Goal: Information Seeking & Learning: Learn about a topic

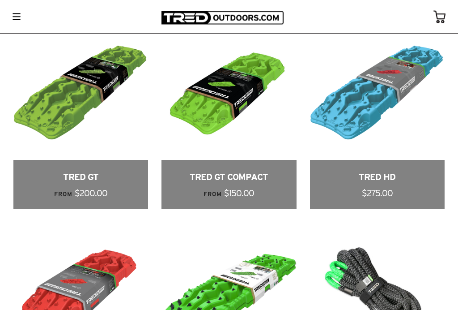
scroll to position [414, 0]
click at [91, 84] on link at bounding box center [80, 116] width 135 height 183
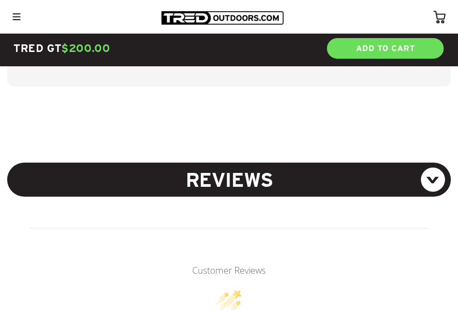
scroll to position [2073, 0]
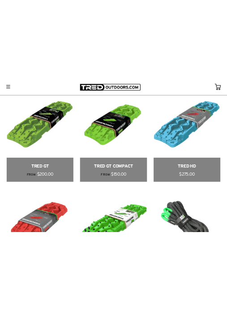
scroll to position [802, 0]
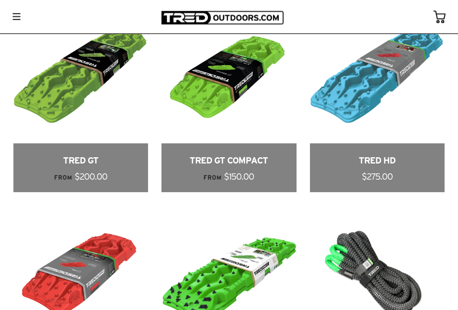
scroll to position [418, 0]
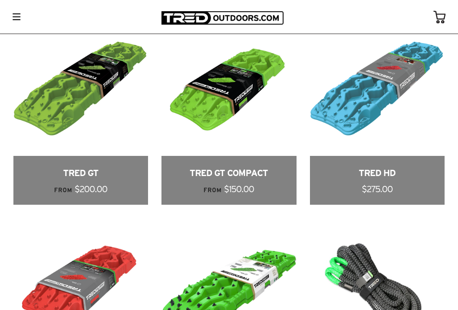
click at [366, 115] on link at bounding box center [377, 112] width 135 height 183
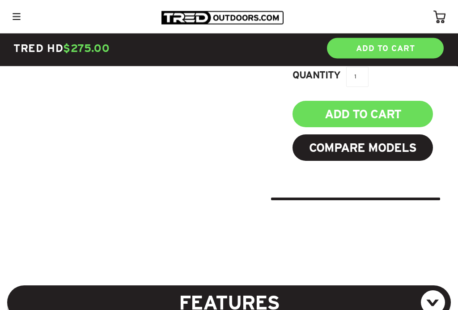
scroll to position [565, 0]
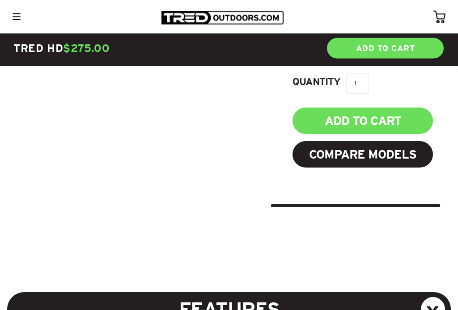
click at [14, 10] on div at bounding box center [16, 17] width 15 height 14
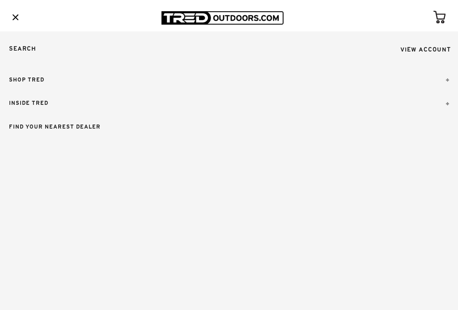
scroll to position [0, 0]
